Goal: Information Seeking & Learning: Check status

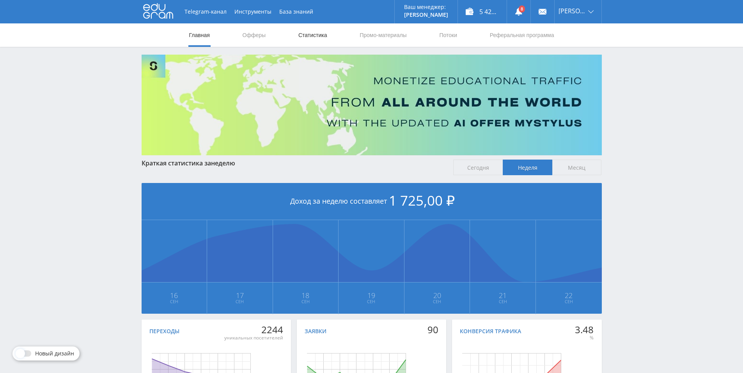
click at [317, 36] on link "Статистика" at bounding box center [313, 34] width 30 height 23
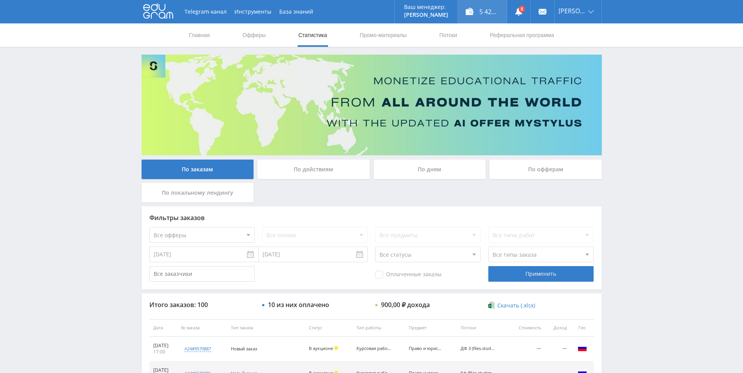
click at [493, 16] on div "5 425,90 ₽" at bounding box center [482, 11] width 49 height 23
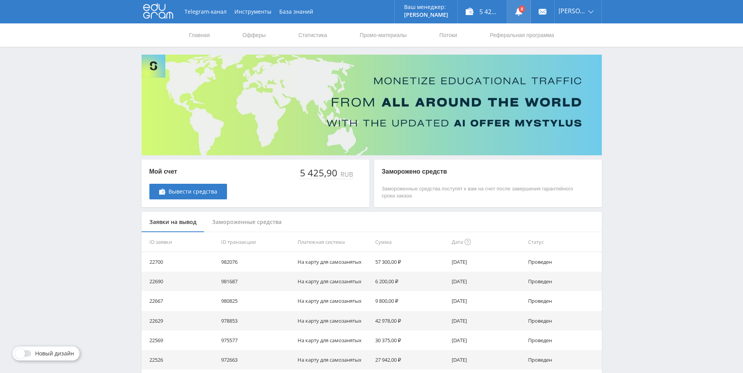
click at [516, 15] on link at bounding box center [518, 11] width 23 height 23
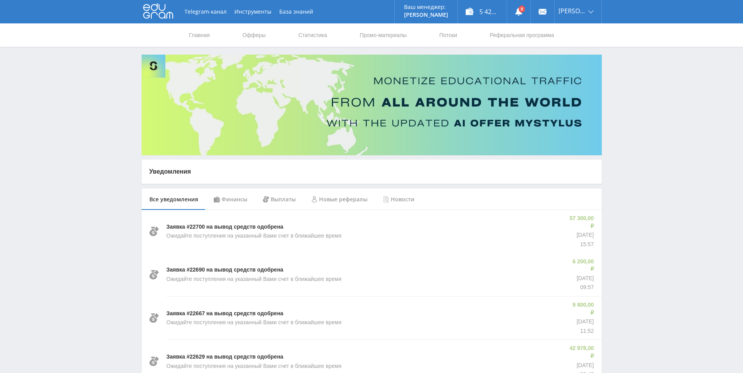
click at [234, 203] on div "Финансы" at bounding box center [230, 199] width 49 height 22
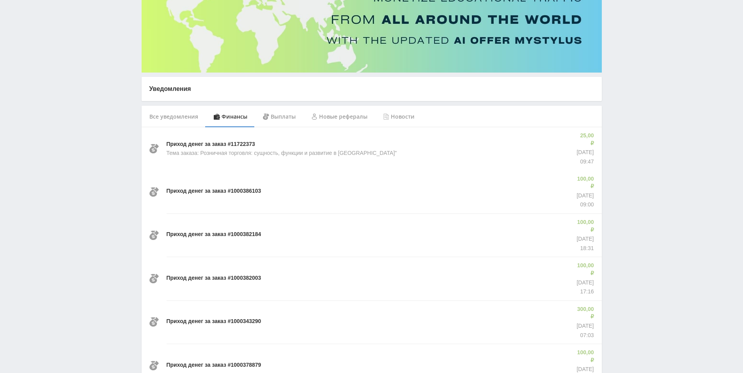
scroll to position [78, 0]
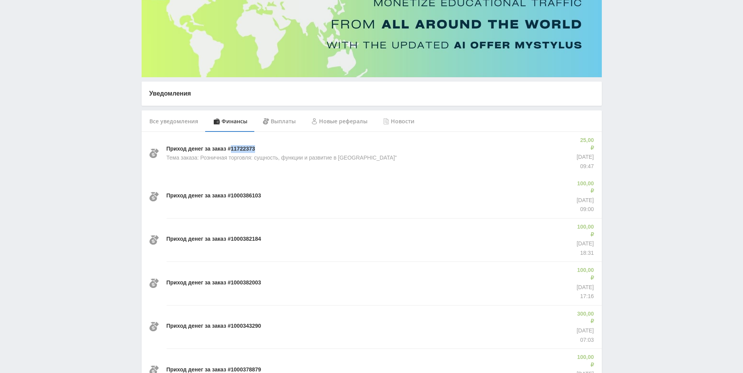
drag, startPoint x: 258, startPoint y: 145, endPoint x: 278, endPoint y: 143, distance: 20.4
click at [232, 146] on div "Приход денег за заказ #11722373 Тема заказа: Розничная торговля: сущность, функ…" at bounding box center [368, 153] width 403 height 43
copy p "11722373"
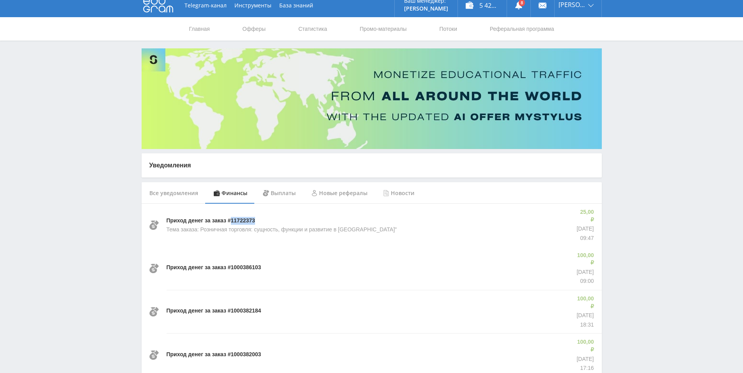
scroll to position [0, 0]
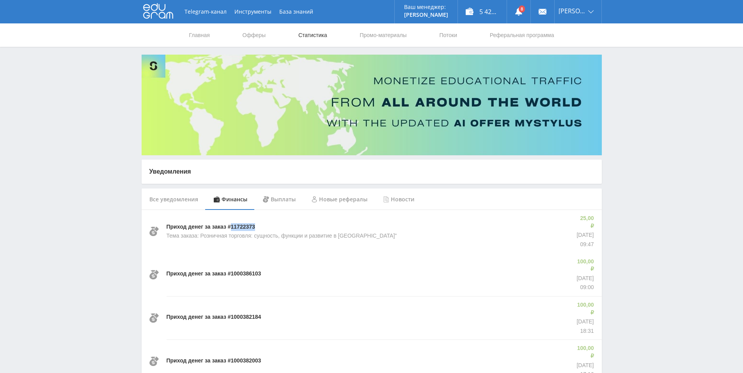
click at [320, 37] on link "Статистика" at bounding box center [313, 34] width 30 height 23
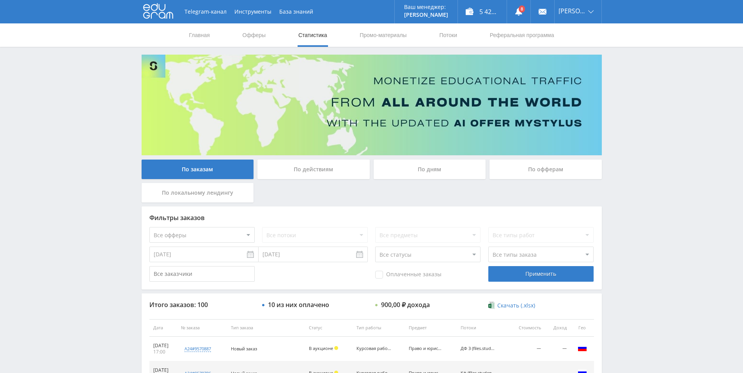
click at [283, 236] on div "Все потоки" at bounding box center [314, 235] width 105 height 16
click at [217, 231] on select "Все офферы MyStylus MyStylus - Revshare Кампус AI Studybay Автор24 Studybay Bra…" at bounding box center [201, 235] width 105 height 16
select select "1"
click at [522, 267] on div "Применить" at bounding box center [541, 274] width 105 height 16
click at [380, 272] on span "Оплаченные заказы" at bounding box center [408, 275] width 66 height 8
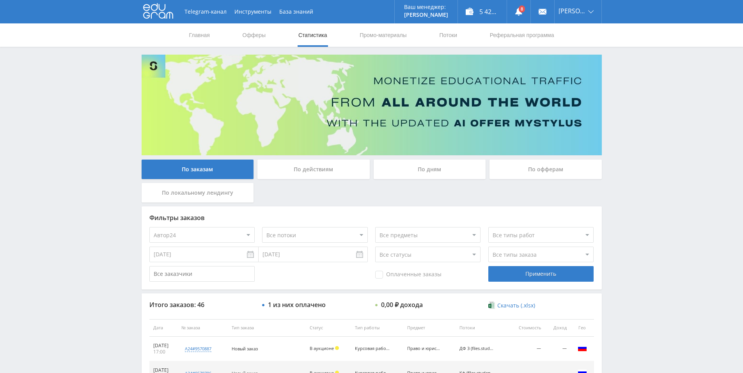
click at [0, 0] on input "Оплаченные заказы" at bounding box center [0, 0] width 0 height 0
click at [532, 279] on div "Применить" at bounding box center [541, 274] width 105 height 16
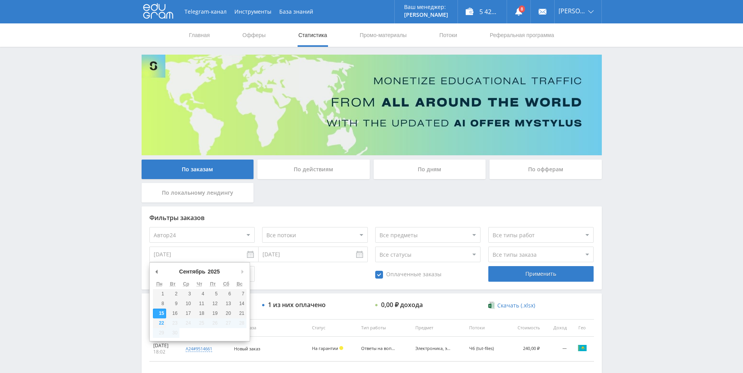
click at [200, 258] on input "15.09.2025" at bounding box center [203, 255] width 109 height 16
type input "01.09.2025"
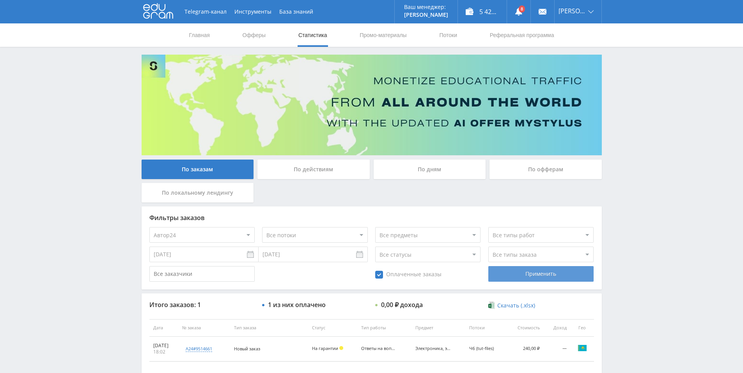
click at [524, 276] on div "Применить" at bounding box center [541, 274] width 105 height 16
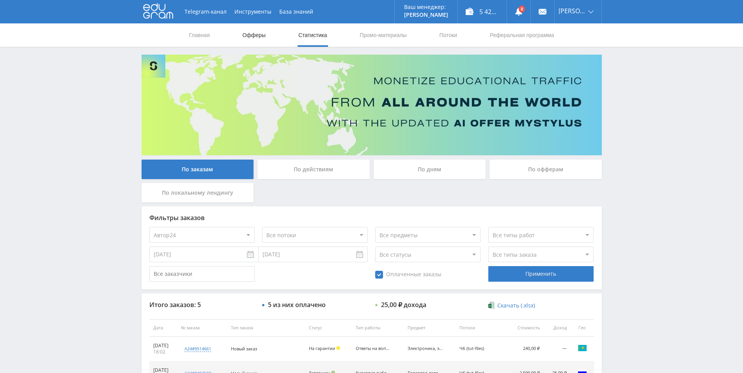
click at [256, 37] on link "Офферы" at bounding box center [254, 34] width 25 height 23
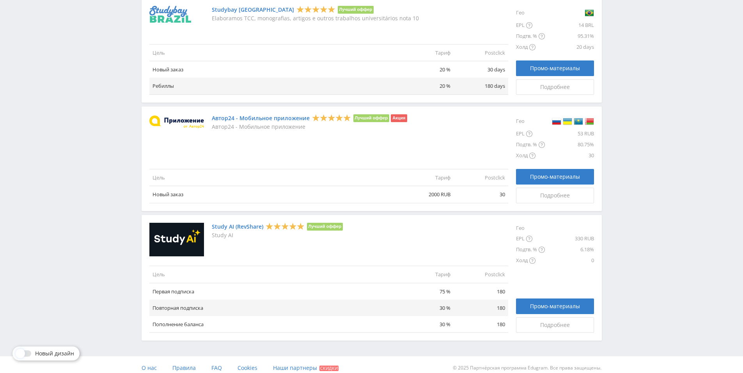
scroll to position [837, 0]
